Goal: Entertainment & Leisure: Consume media (video, audio)

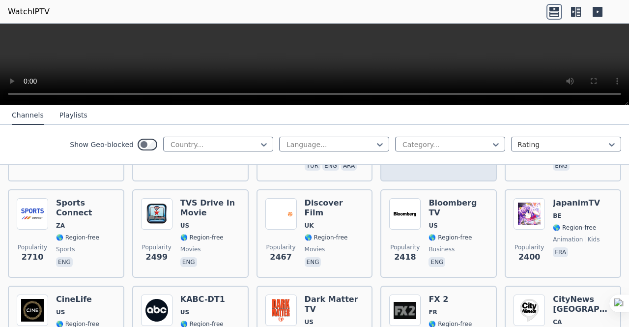
scroll to position [381, 0]
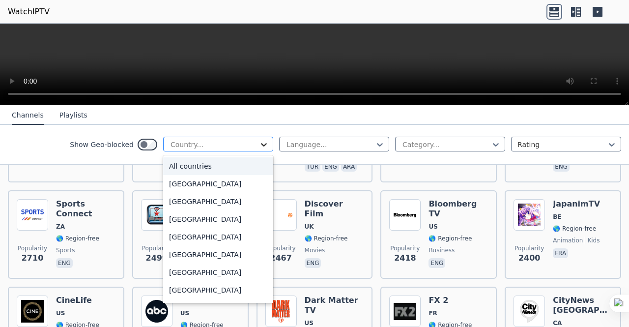
click at [259, 143] on icon at bounding box center [264, 145] width 10 height 10
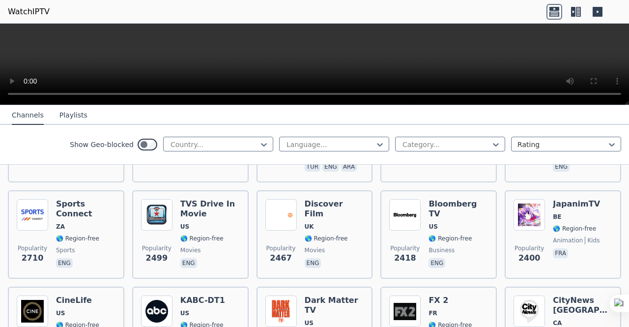
click at [22, 146] on div "Show Geo-blocked Country... Language... Category... Rating" at bounding box center [314, 145] width 629 height 40
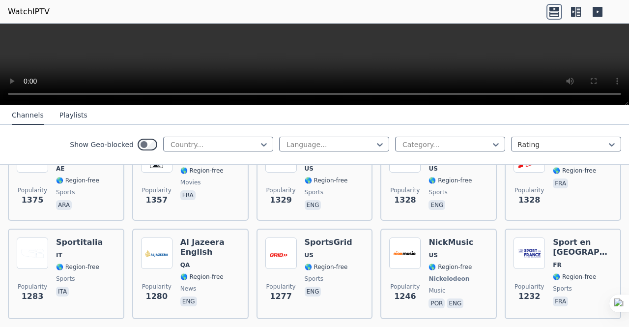
scroll to position [1138, 0]
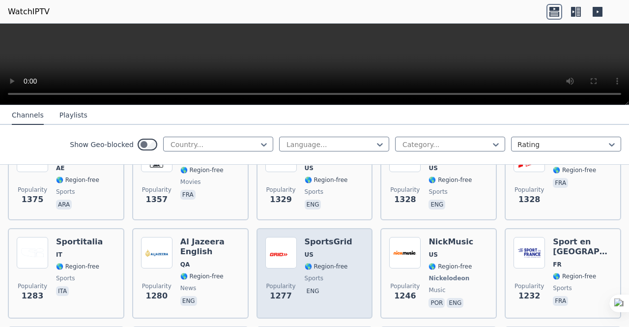
click at [285, 248] on img at bounding box center [281, 252] width 31 height 31
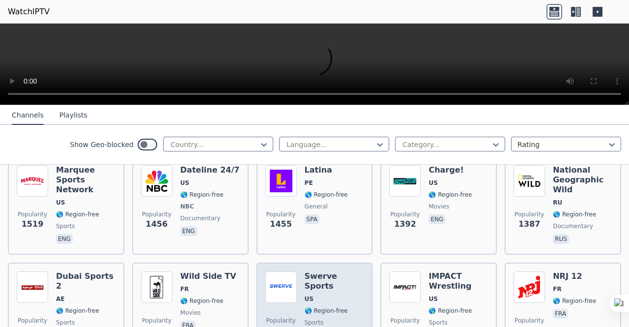
scroll to position [1006, 0]
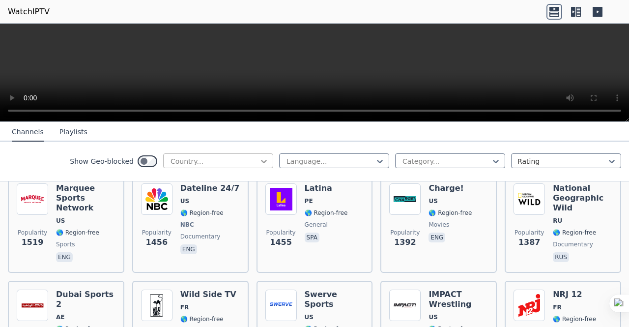
click at [259, 161] on icon at bounding box center [264, 161] width 10 height 10
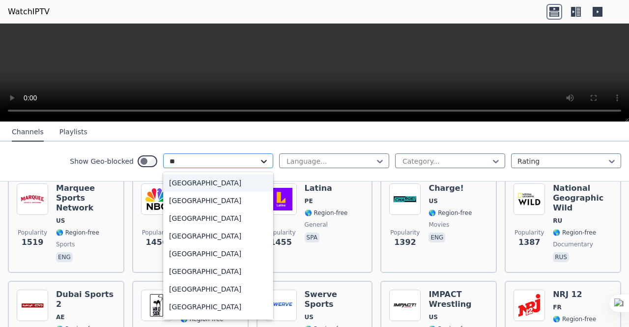
type input "*"
type input "**"
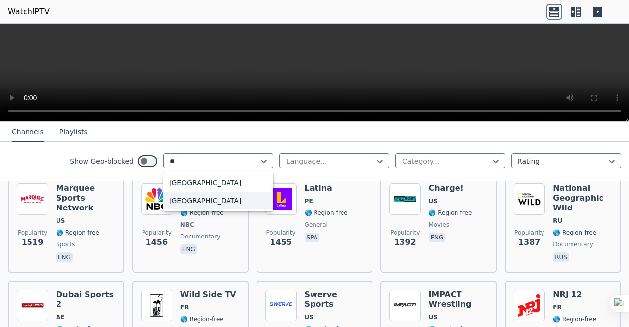
click at [208, 200] on div "[GEOGRAPHIC_DATA]" at bounding box center [218, 201] width 110 height 18
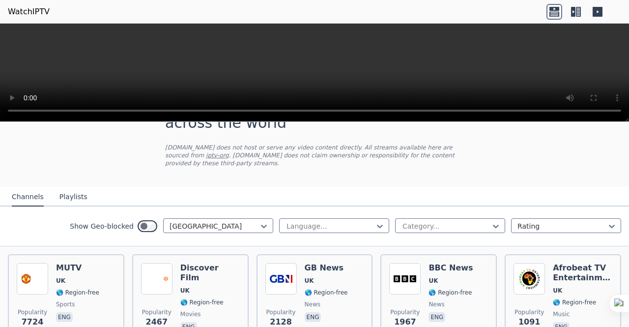
scroll to position [44, 0]
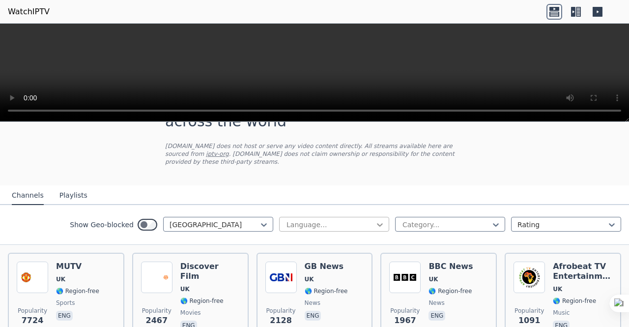
click at [375, 220] on icon at bounding box center [380, 225] width 10 height 10
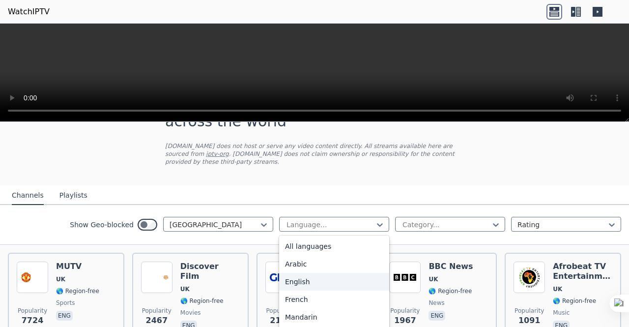
click at [292, 273] on div "English" at bounding box center [334, 282] width 110 height 18
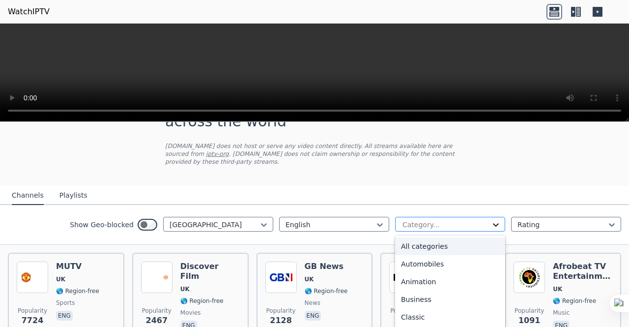
click at [491, 220] on icon at bounding box center [496, 225] width 10 height 10
type input "**"
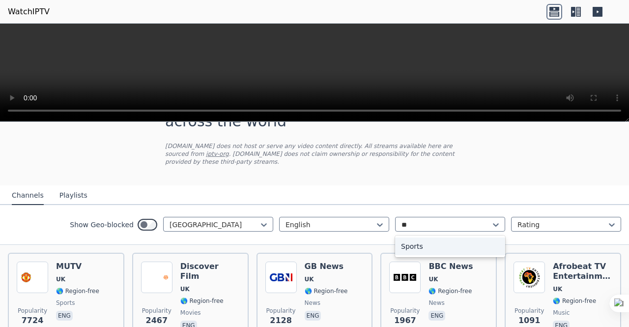
click at [419, 238] on div "Sports" at bounding box center [450, 247] width 110 height 18
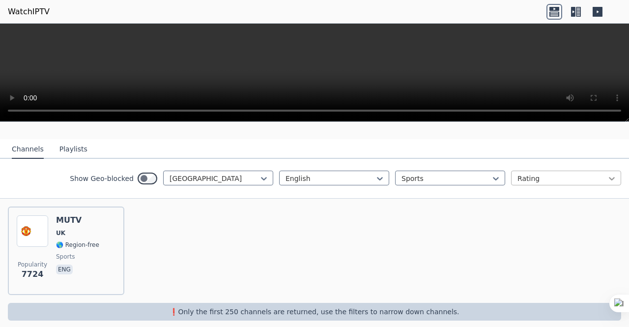
scroll to position [91, 0]
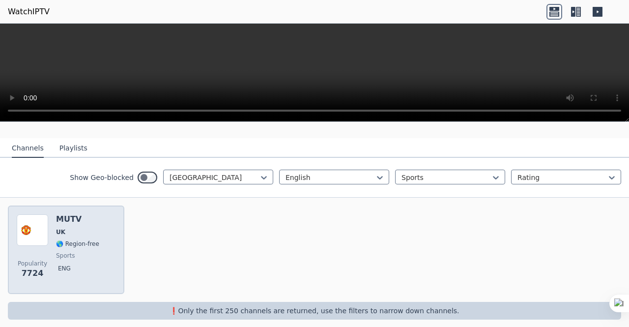
click at [34, 222] on img at bounding box center [32, 229] width 31 height 31
